Goal: Complete application form

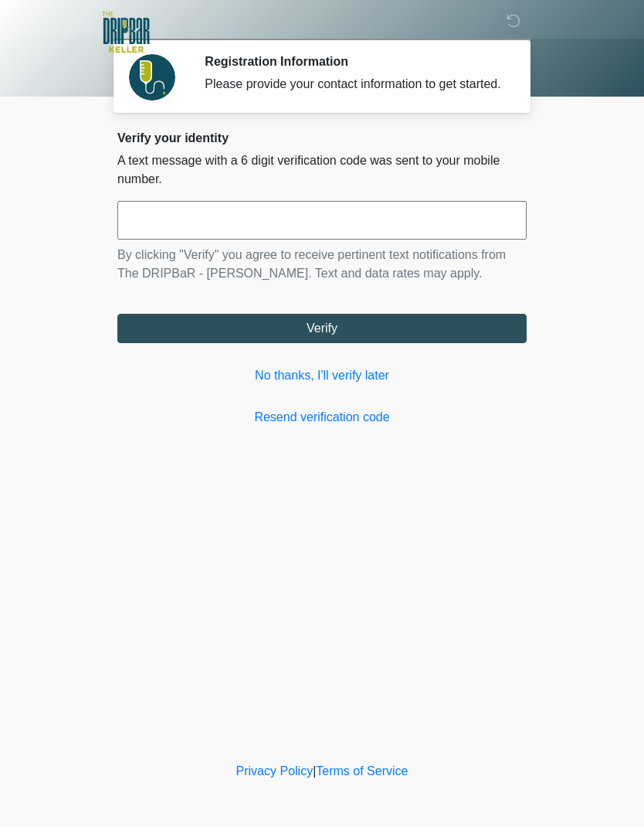
click at [248, 233] on input "text" at bounding box center [321, 220] width 409 height 39
type input "******"
click at [215, 343] on button "Verify" at bounding box center [321, 328] width 409 height 29
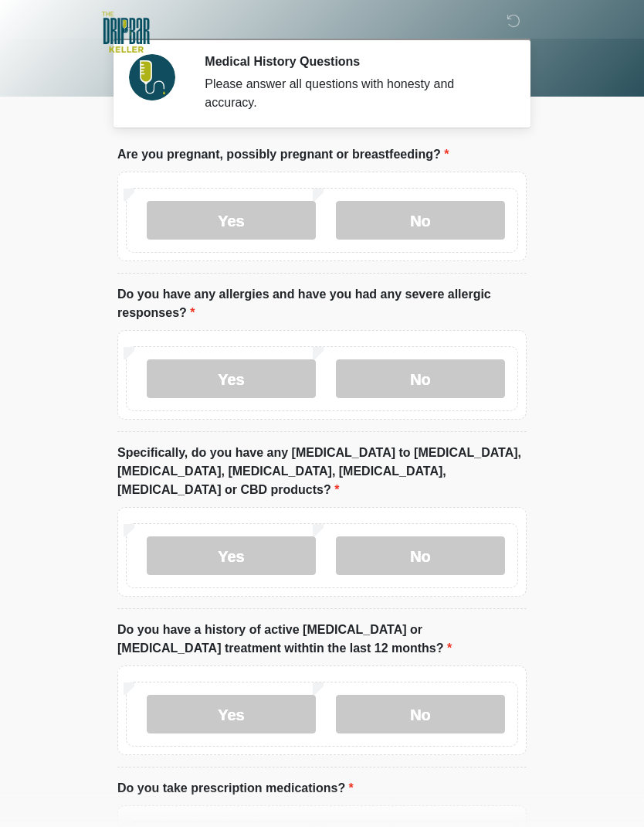
click at [439, 219] on label "No" at bounding box center [420, 220] width 169 height 39
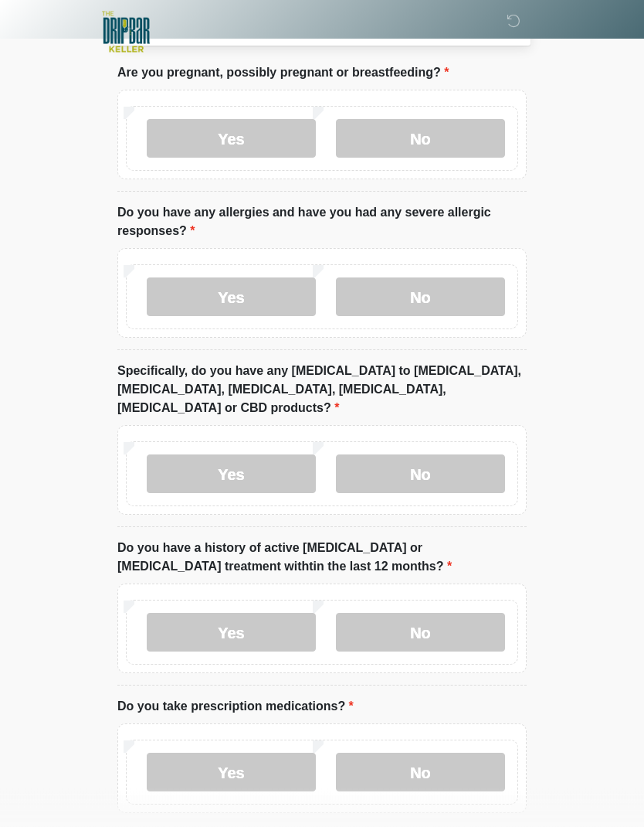
scroll to position [85, 0]
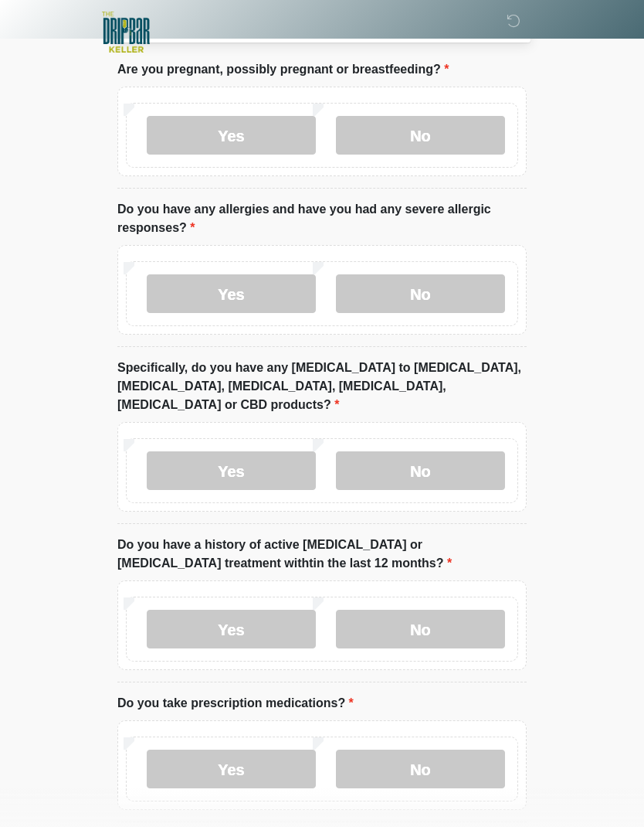
click at [186, 294] on label "Yes" at bounding box center [231, 293] width 169 height 39
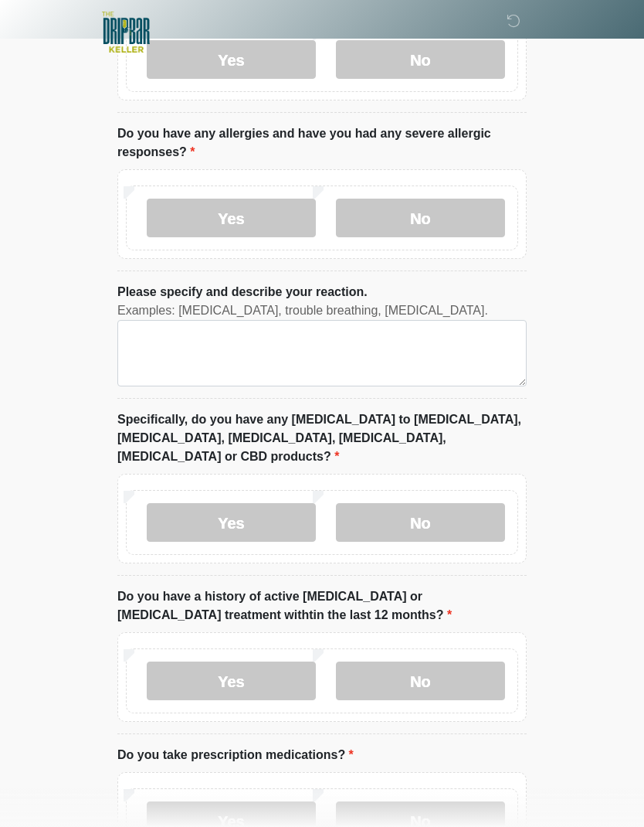
scroll to position [183, 0]
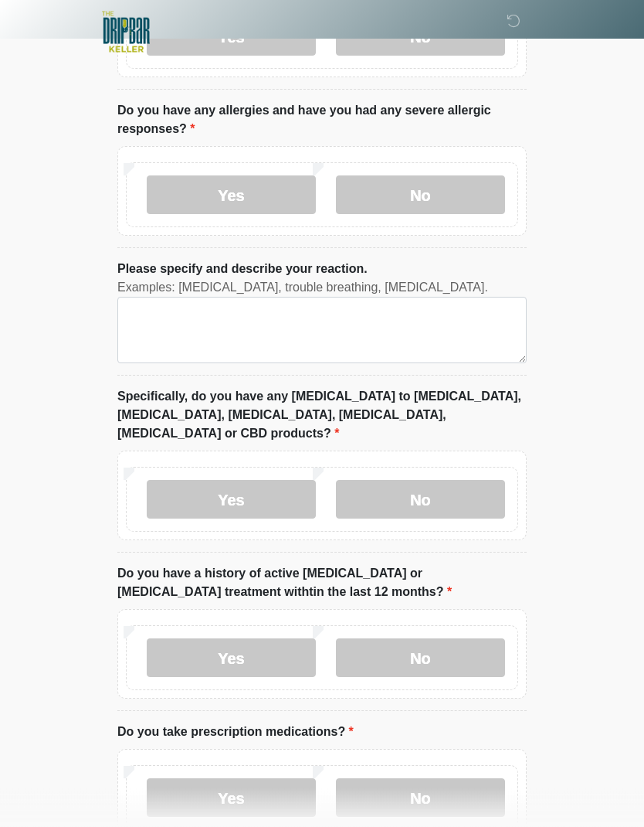
click at [436, 189] on label "No" at bounding box center [420, 195] width 169 height 39
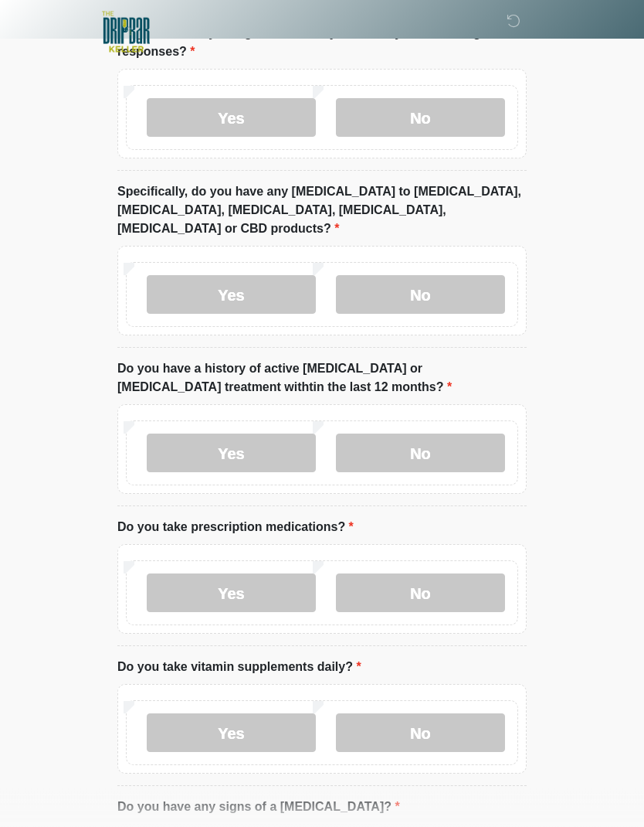
scroll to position [264, 0]
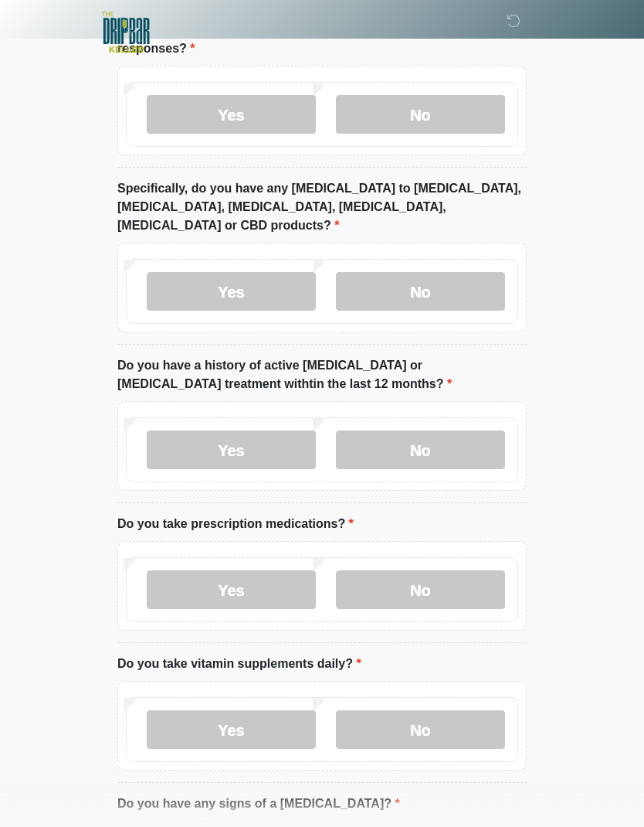
click at [447, 277] on label "No" at bounding box center [420, 291] width 169 height 39
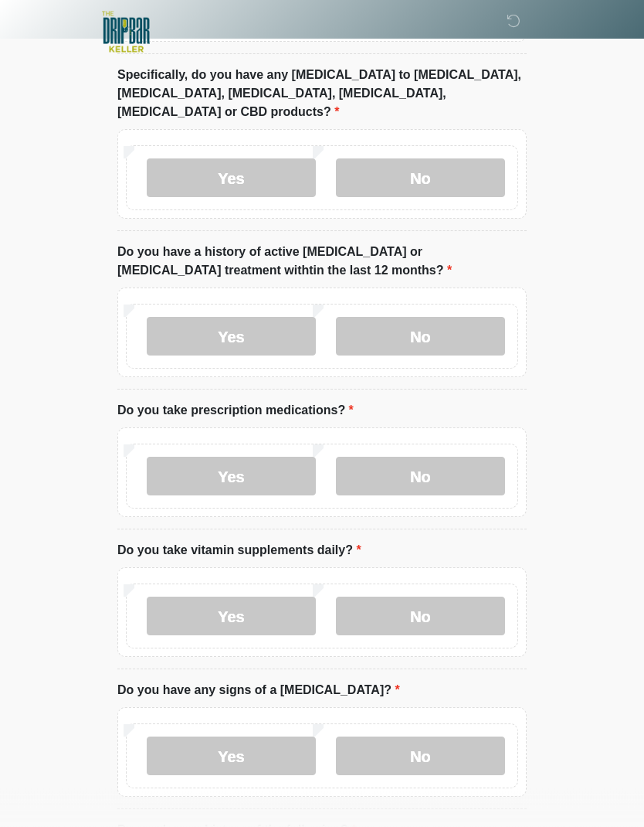
click at [423, 325] on label "No" at bounding box center [420, 337] width 169 height 39
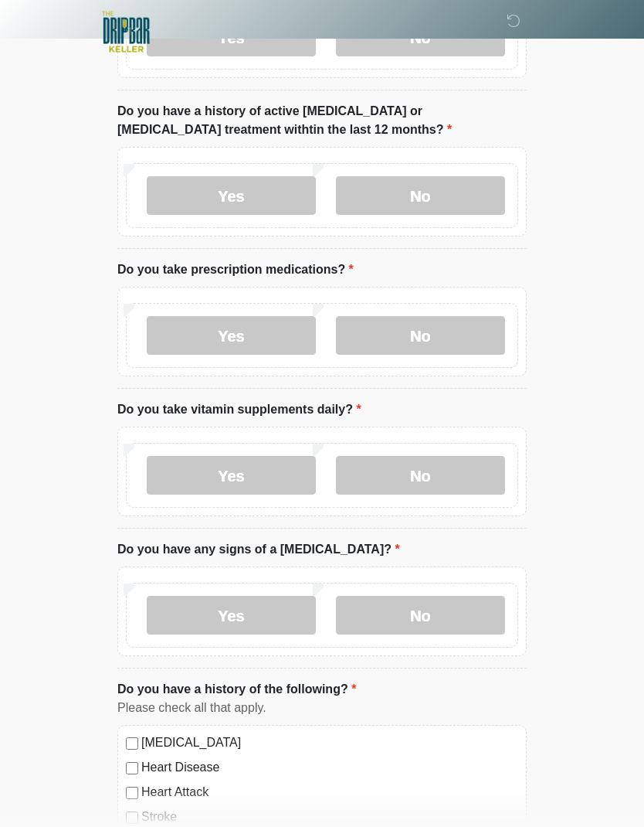
click at [277, 318] on label "Yes" at bounding box center [231, 336] width 169 height 39
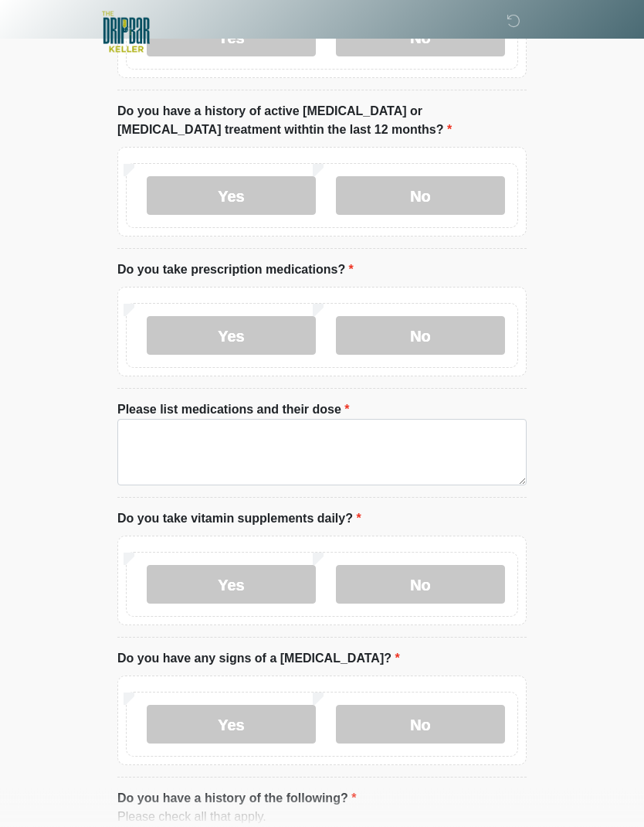
scroll to position [518, 0]
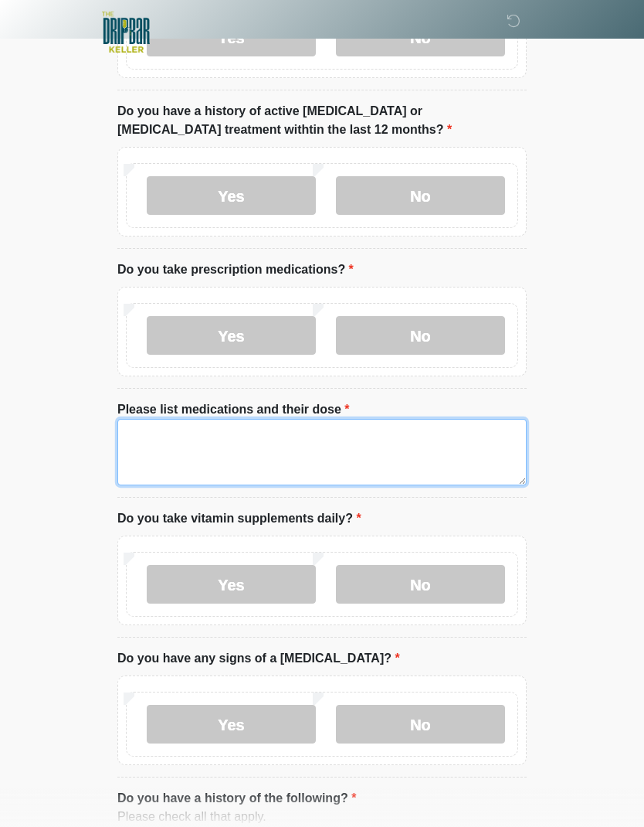
click at [352, 419] on textarea "Please list medications and their dose" at bounding box center [321, 452] width 409 height 66
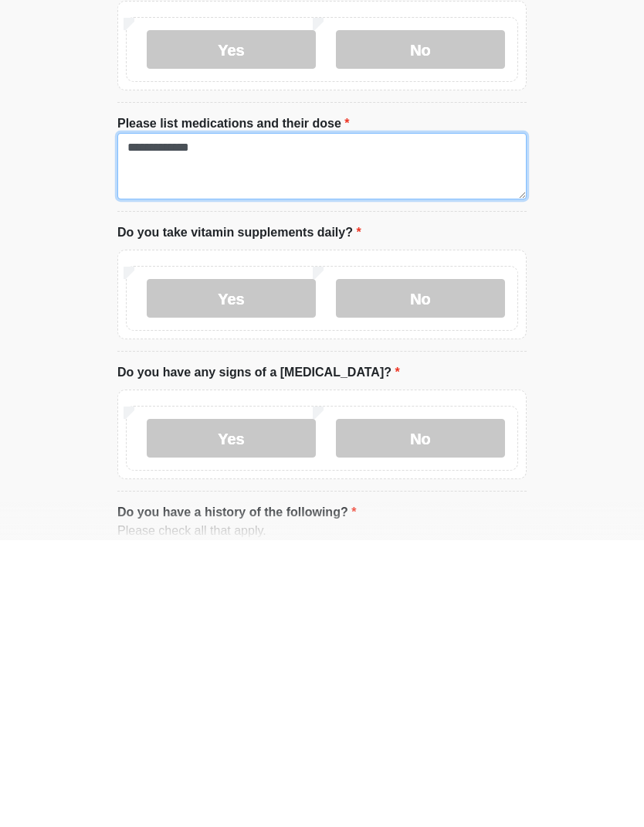
type textarea "**********"
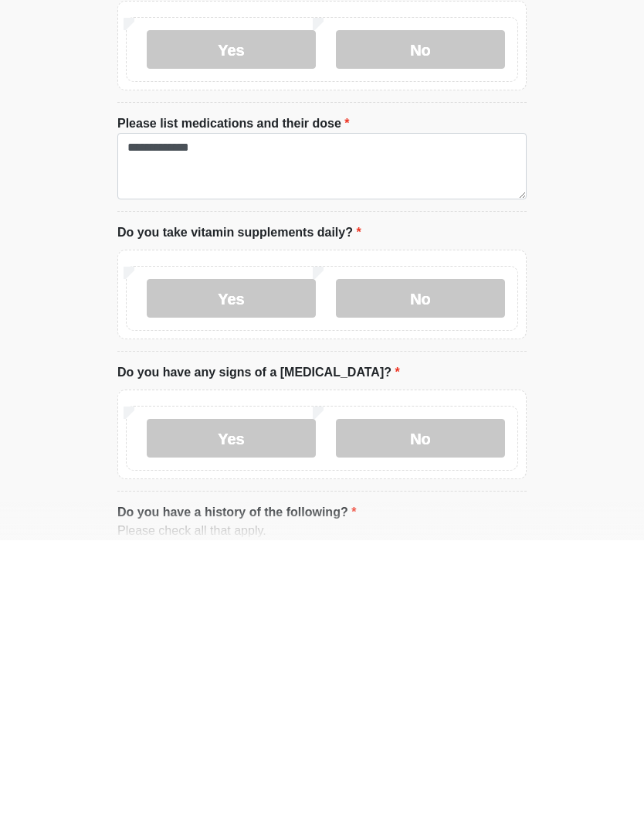
click at [437, 565] on label "No" at bounding box center [420, 584] width 169 height 39
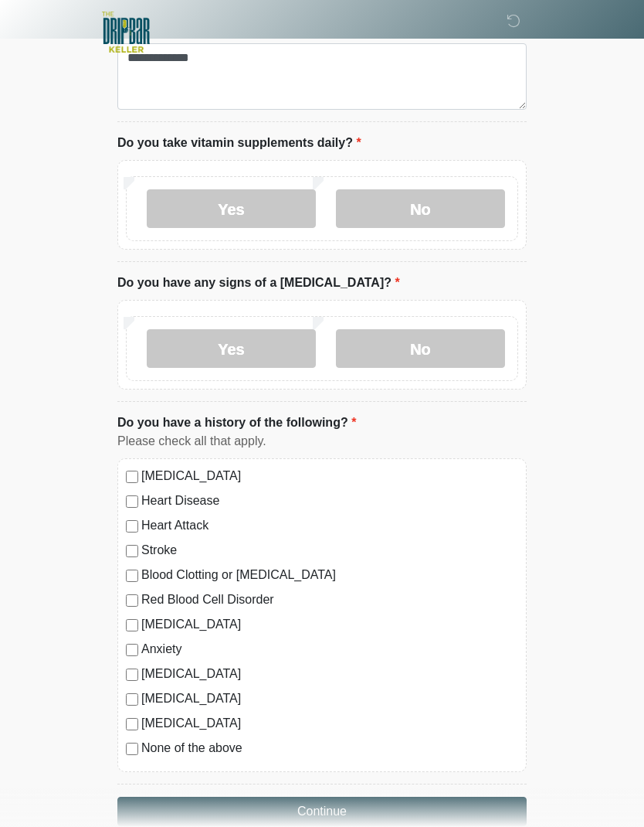
scroll to position [893, 0]
click at [426, 330] on label "No" at bounding box center [420, 349] width 169 height 39
click at [369, 797] on button "Continue" at bounding box center [321, 811] width 409 height 29
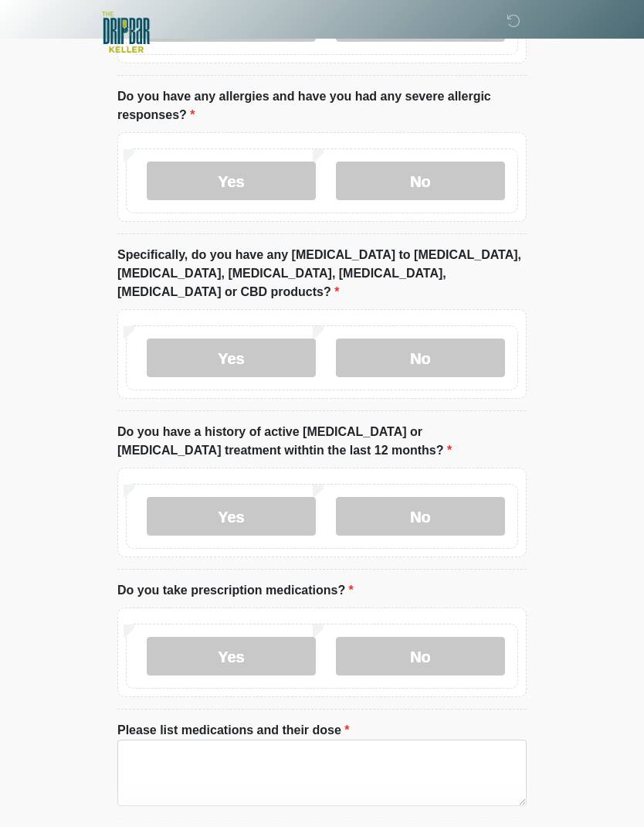
scroll to position [0, 0]
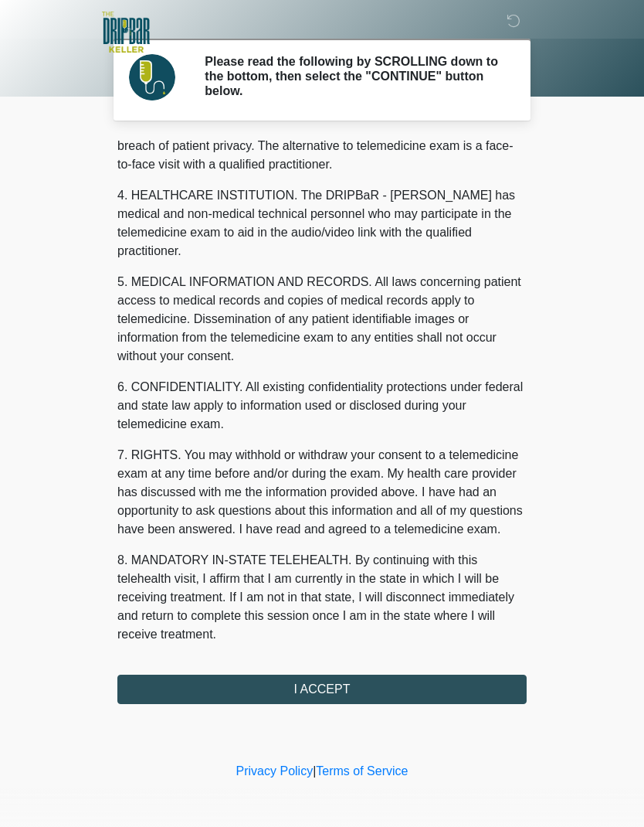
click at [397, 686] on button "I ACCEPT" at bounding box center [321, 688] width 409 height 29
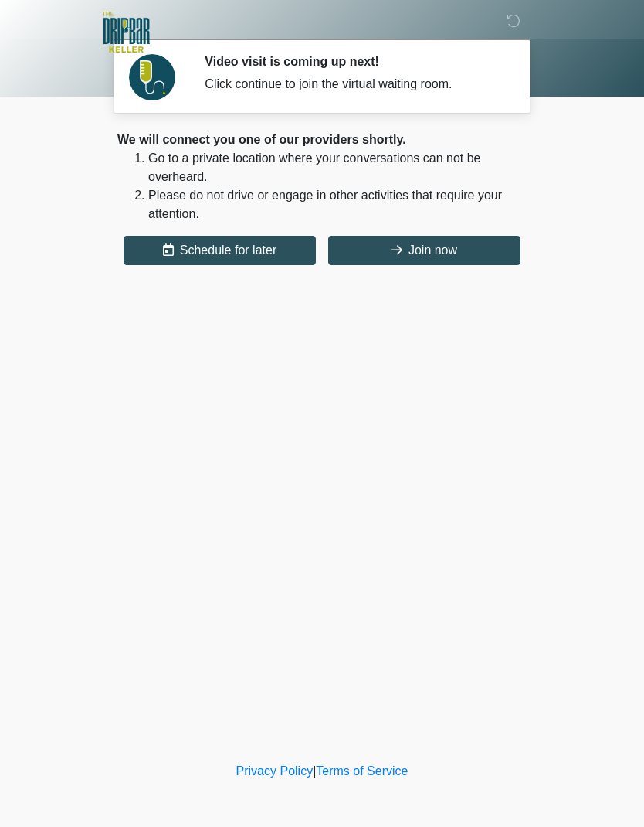
click at [422, 252] on button "Join now" at bounding box center [424, 250] width 192 height 29
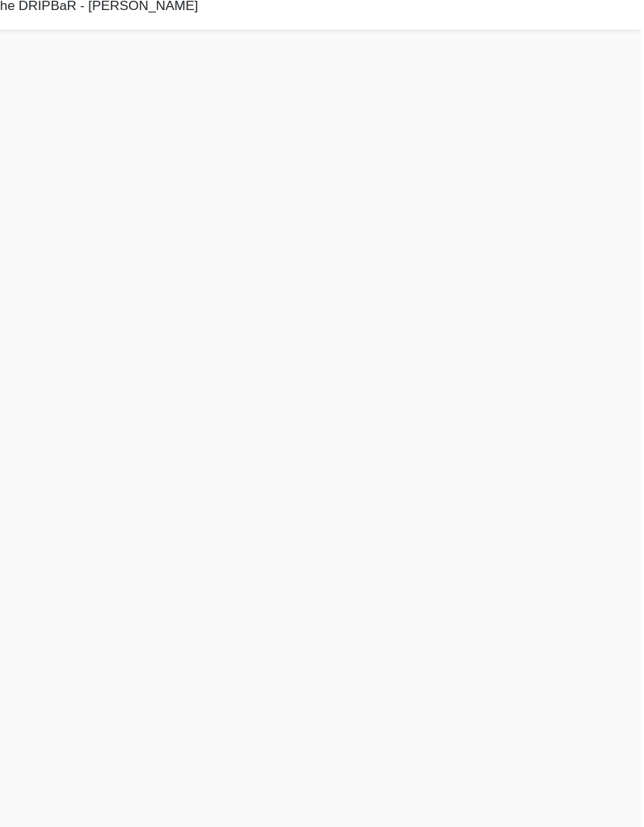
scroll to position [66, 0]
